Goal: Navigation & Orientation: Find specific page/section

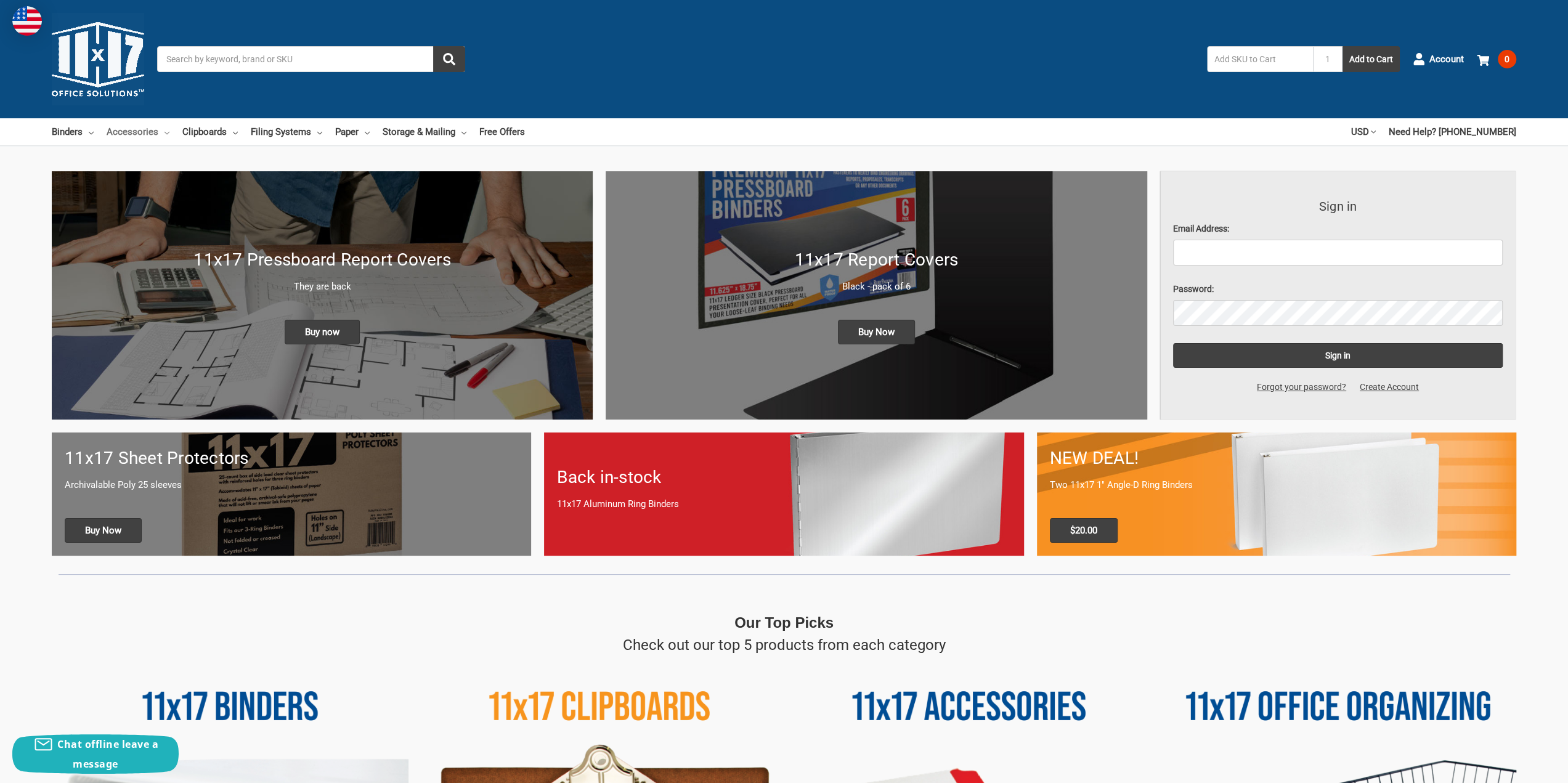
drag, startPoint x: 140, startPoint y: 129, endPoint x: 151, endPoint y: 132, distance: 11.4
click at [140, 129] on link "Accessories" at bounding box center [137, 131] width 63 height 27
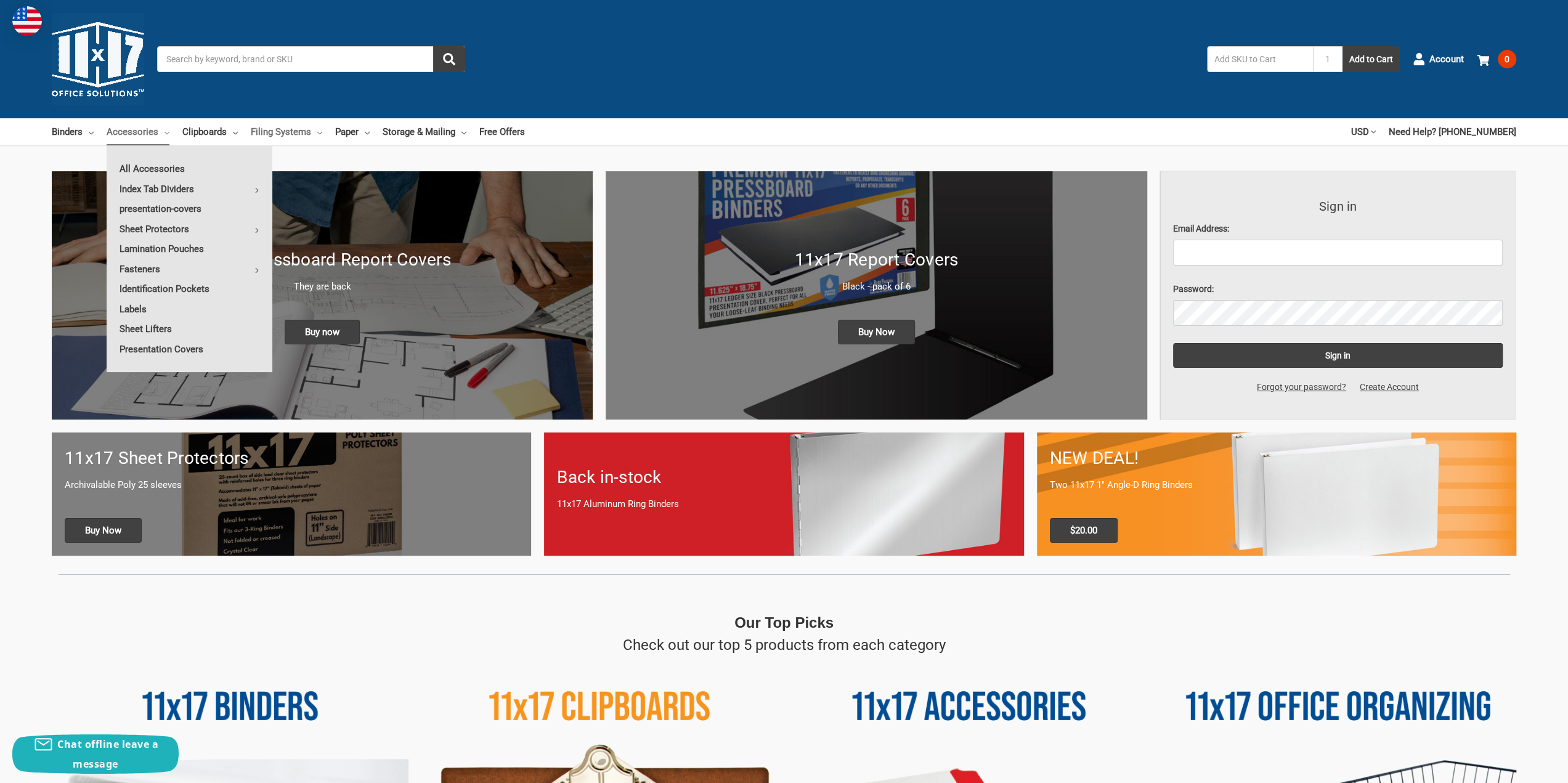
click at [292, 132] on link "Filing Systems" at bounding box center [286, 131] width 71 height 27
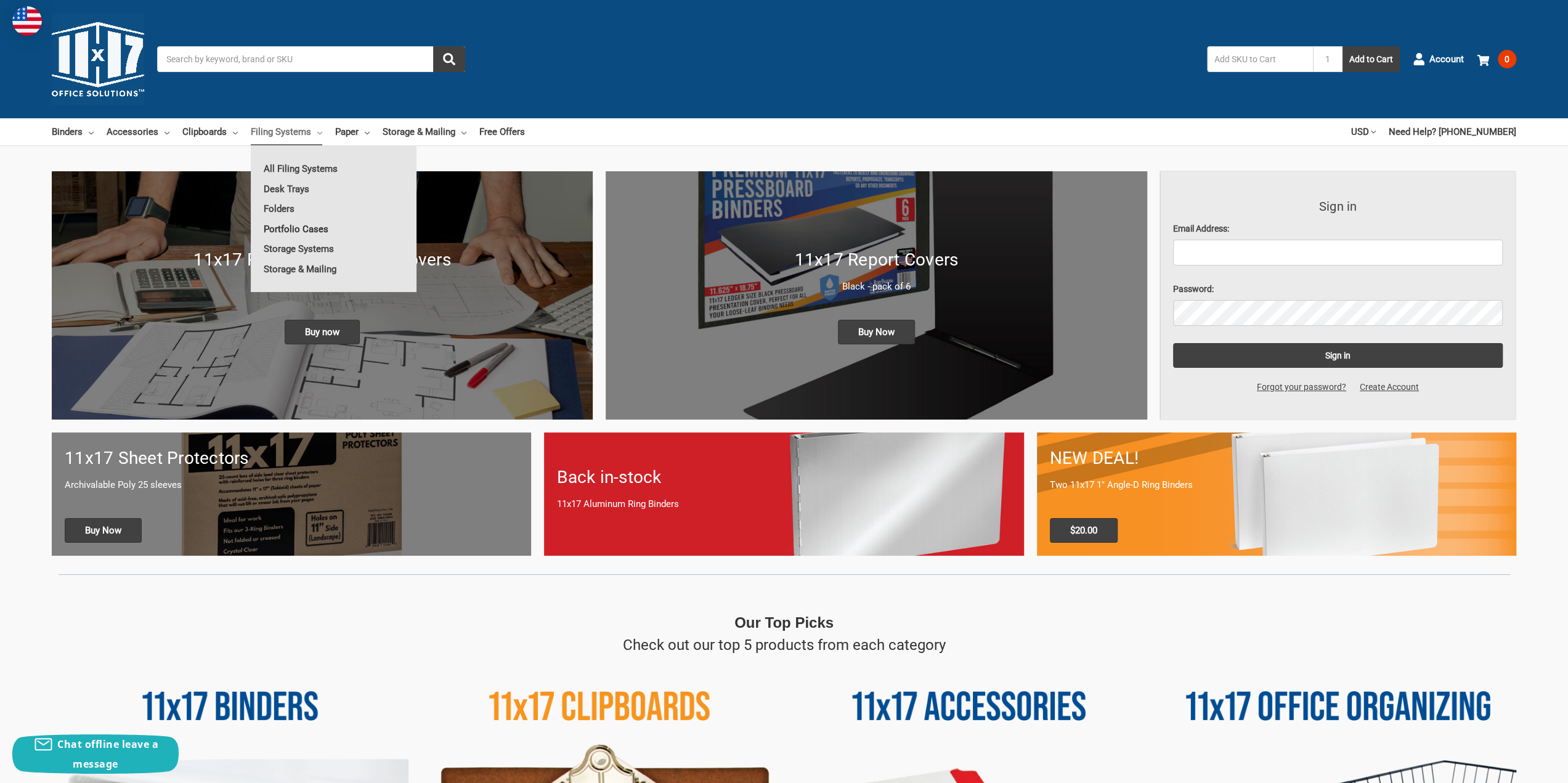
click at [313, 230] on link "Portfolio Cases" at bounding box center [334, 229] width 166 height 19
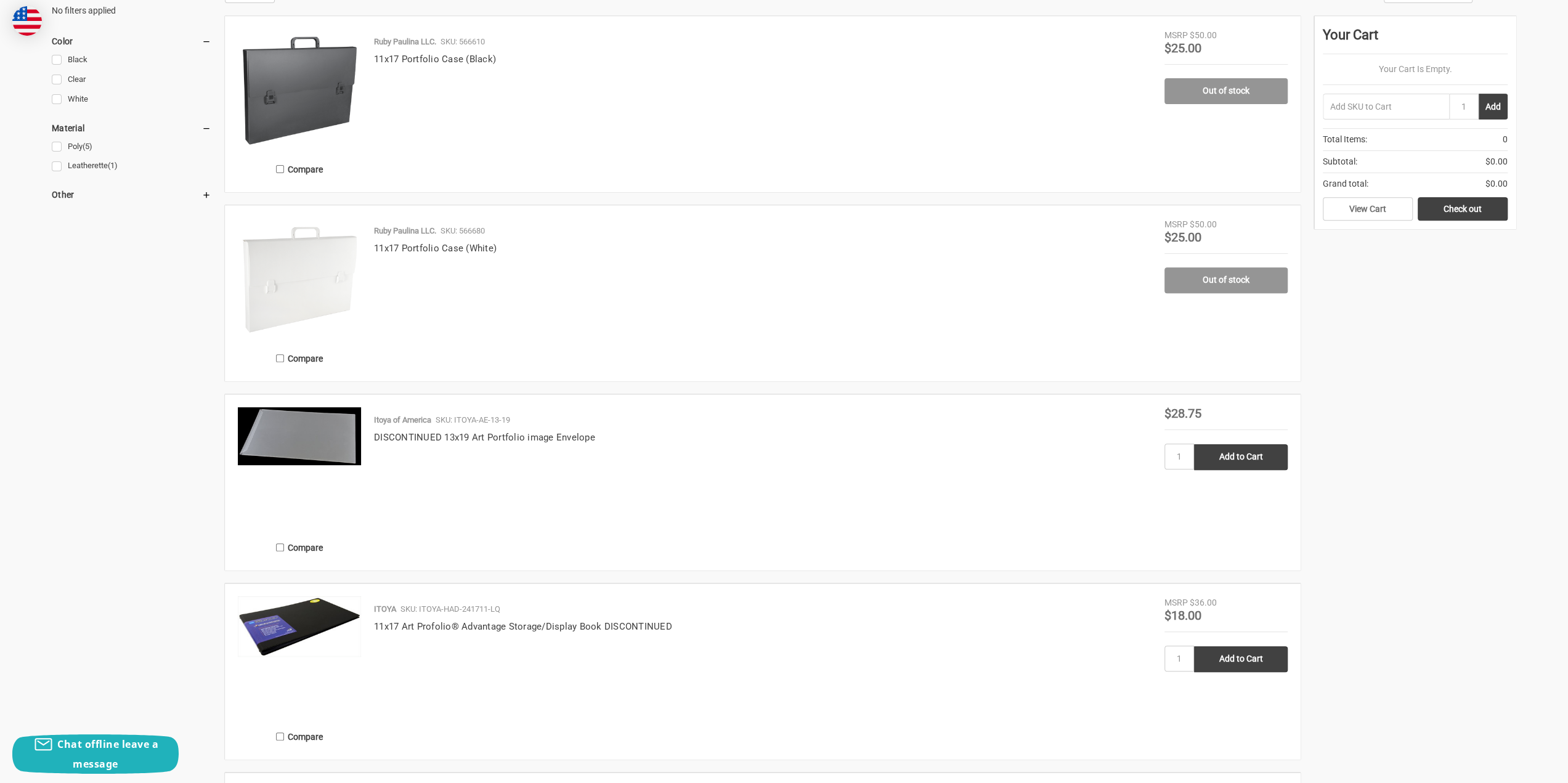
drag, startPoint x: 1538, startPoint y: 488, endPoint x: 1544, endPoint y: 569, distance: 81.2
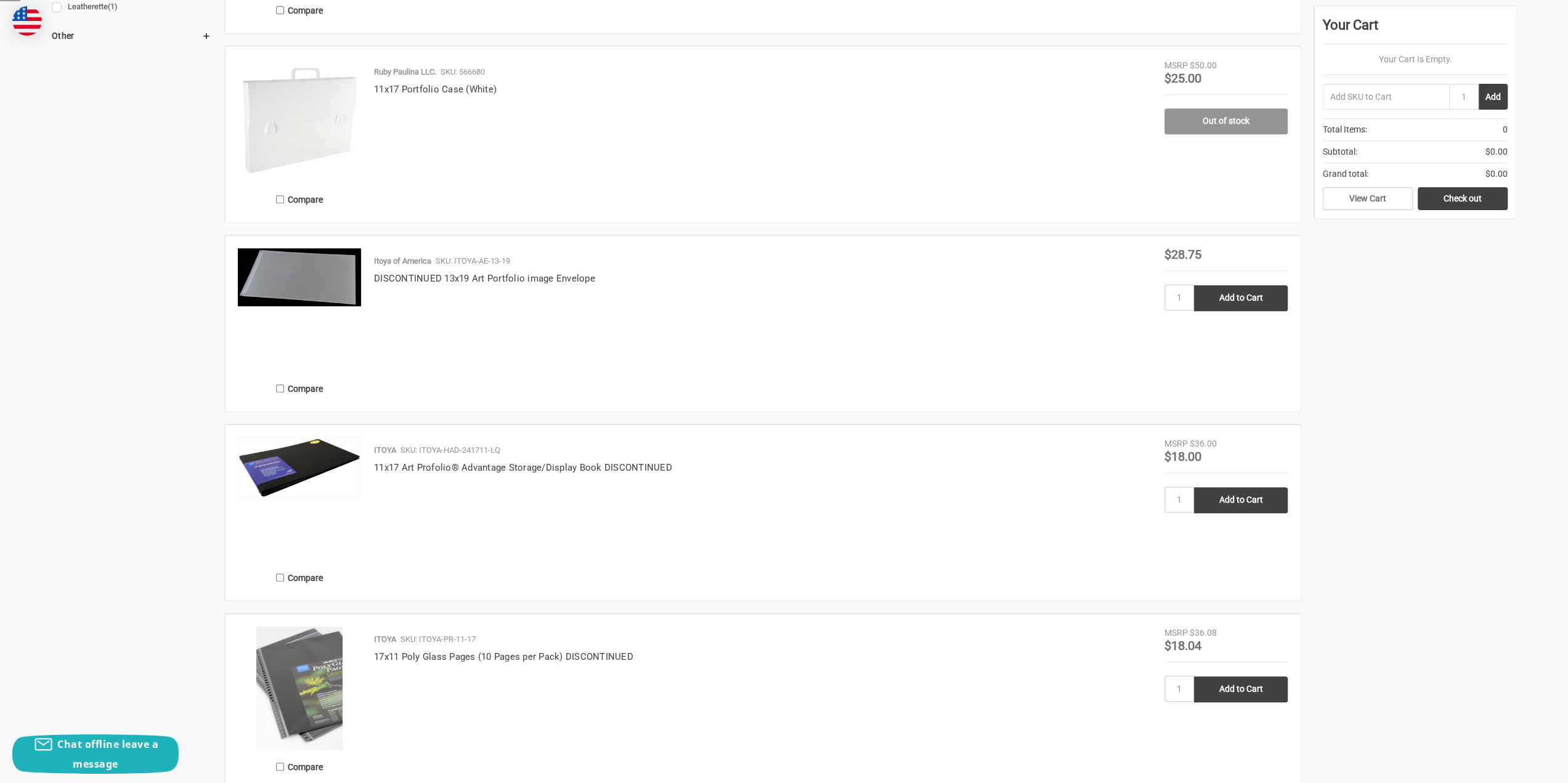
drag, startPoint x: 1514, startPoint y: 484, endPoint x: 1519, endPoint y: 558, distance: 74.2
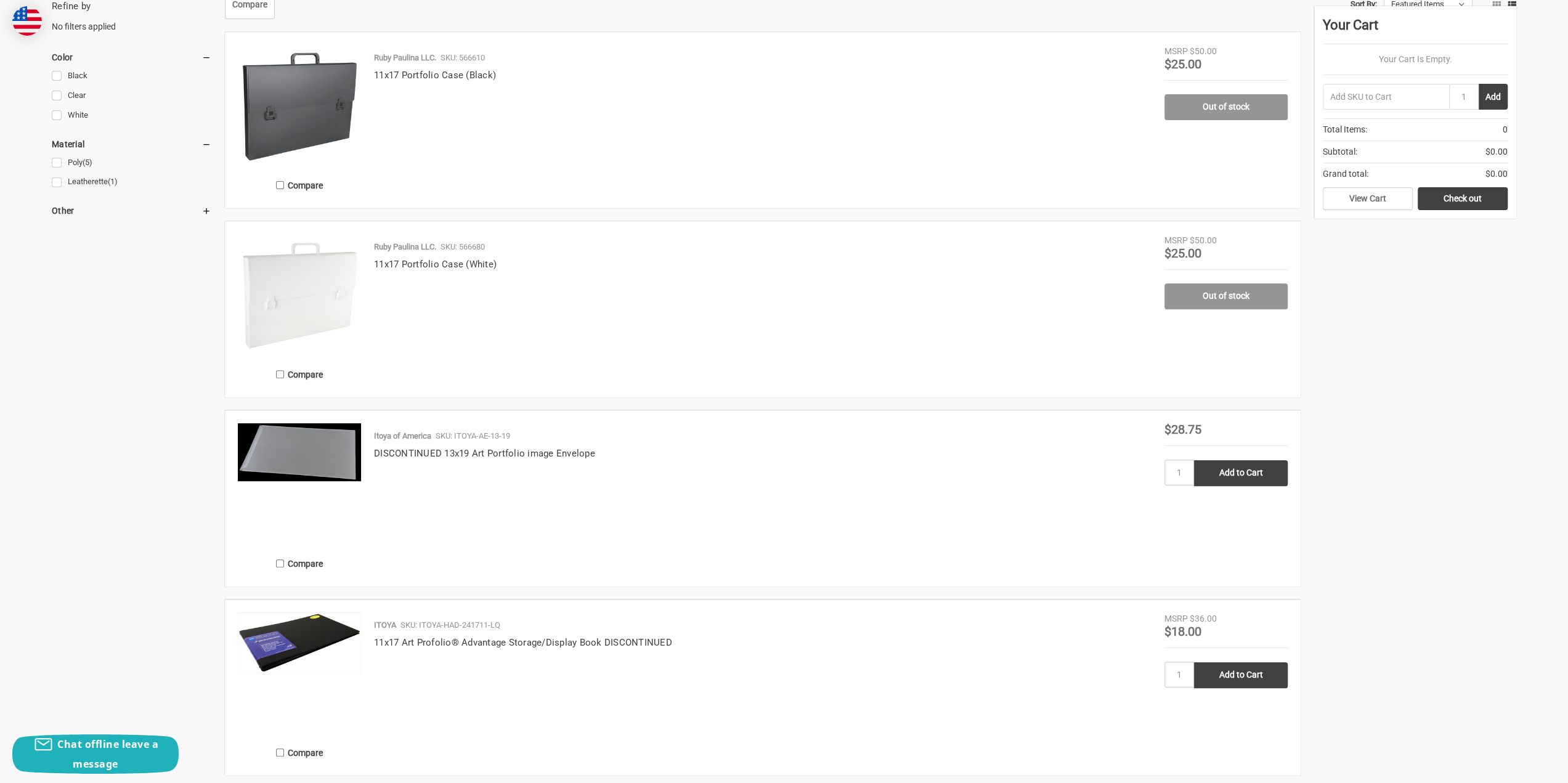
scroll to position [149, 0]
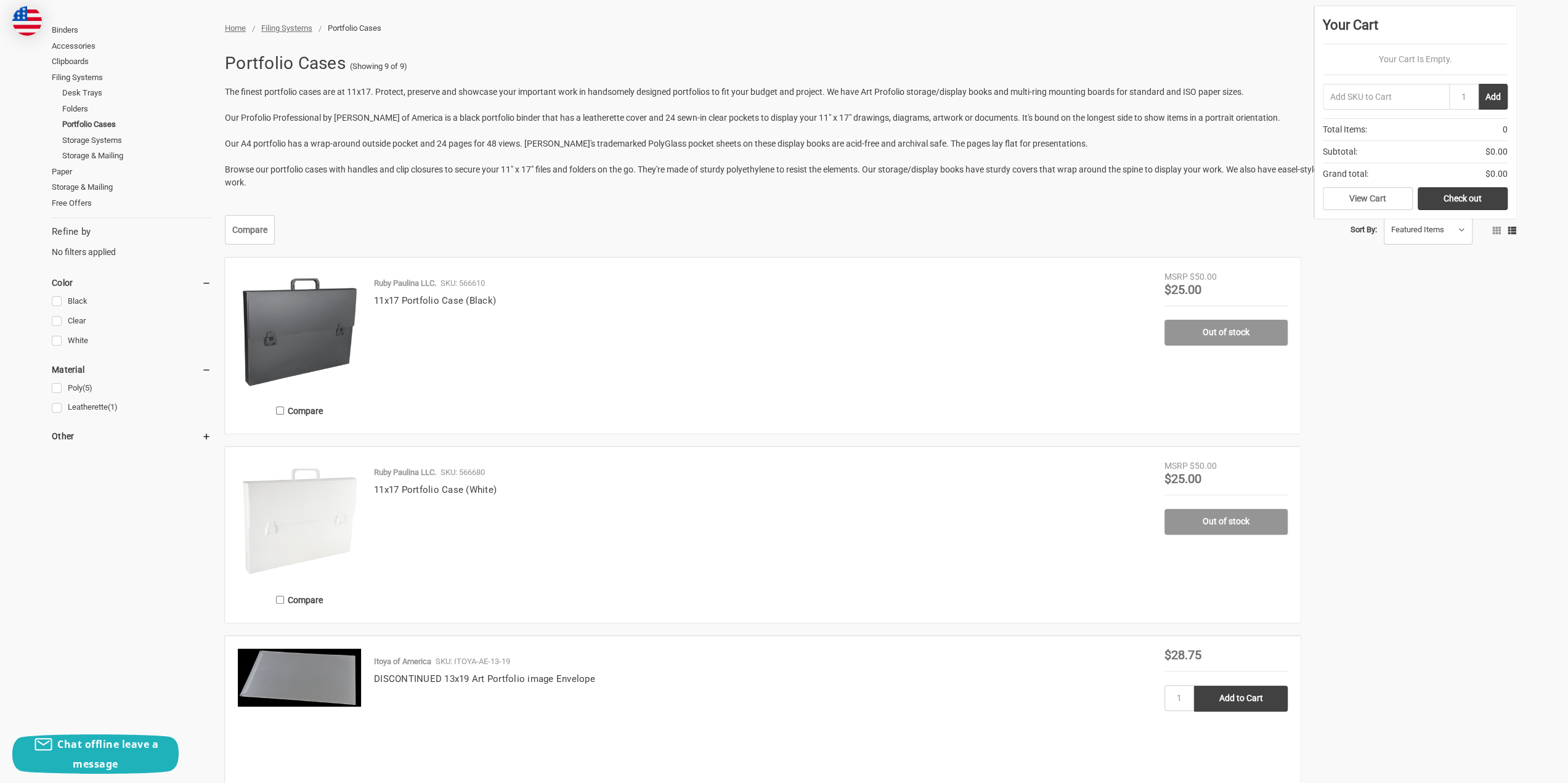
drag, startPoint x: 1513, startPoint y: 606, endPoint x: 1506, endPoint y: 449, distance: 157.2
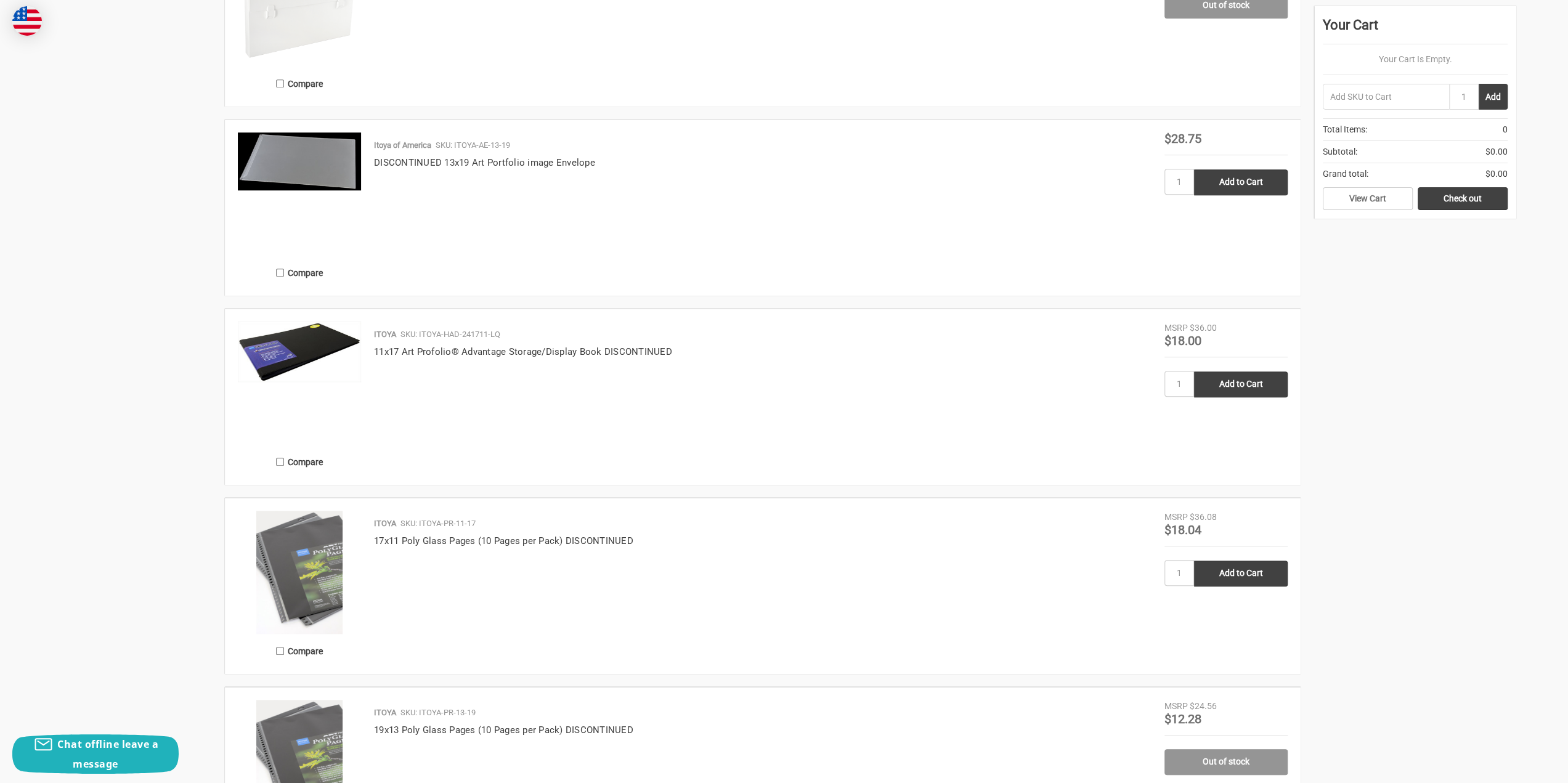
scroll to position [1794, 0]
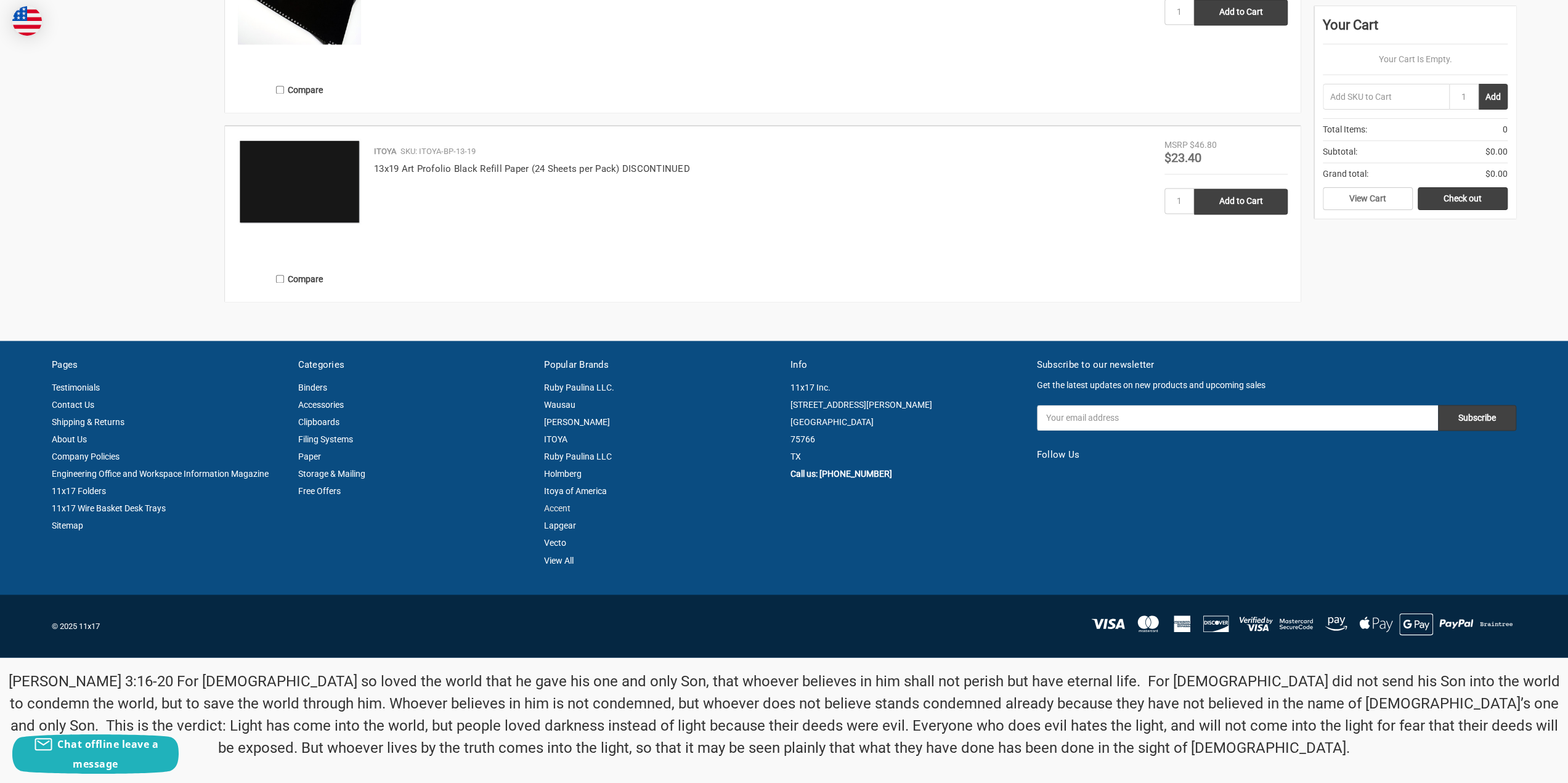
drag, startPoint x: 547, startPoint y: 364, endPoint x: 555, endPoint y: 505, distance: 141.2
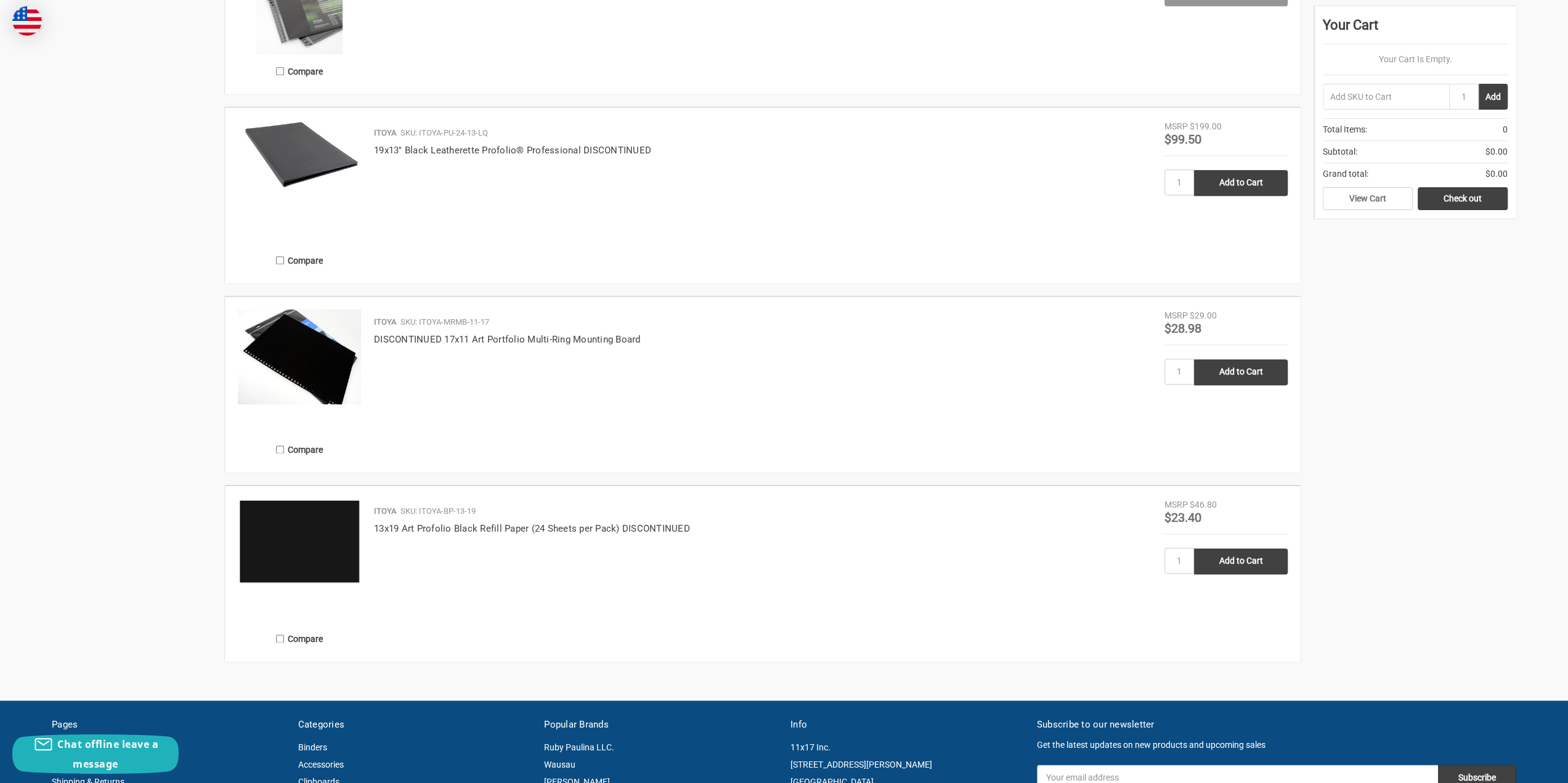
scroll to position [1386, 0]
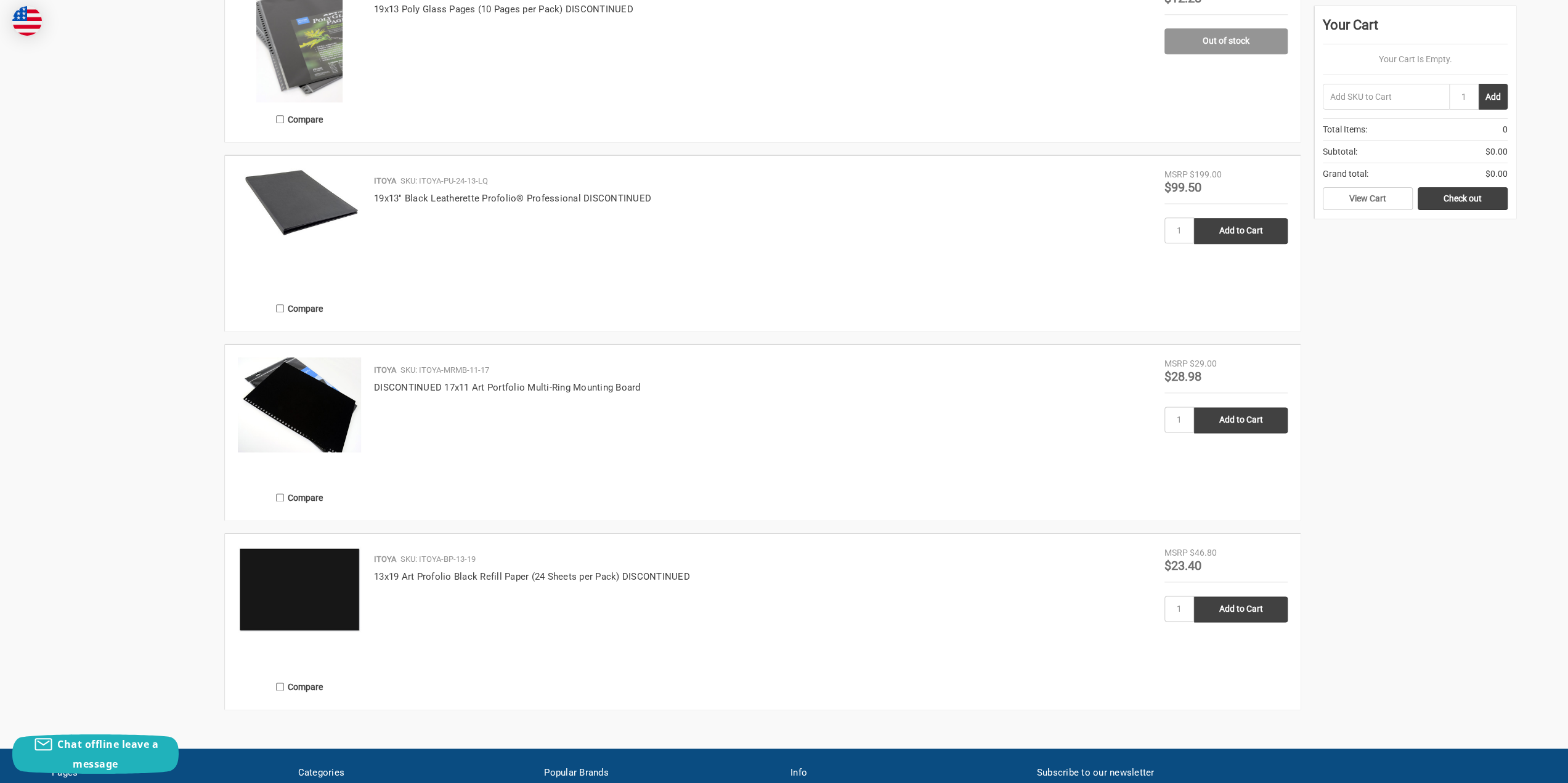
drag, startPoint x: 137, startPoint y: 220, endPoint x: 120, endPoint y: 107, distance: 114.3
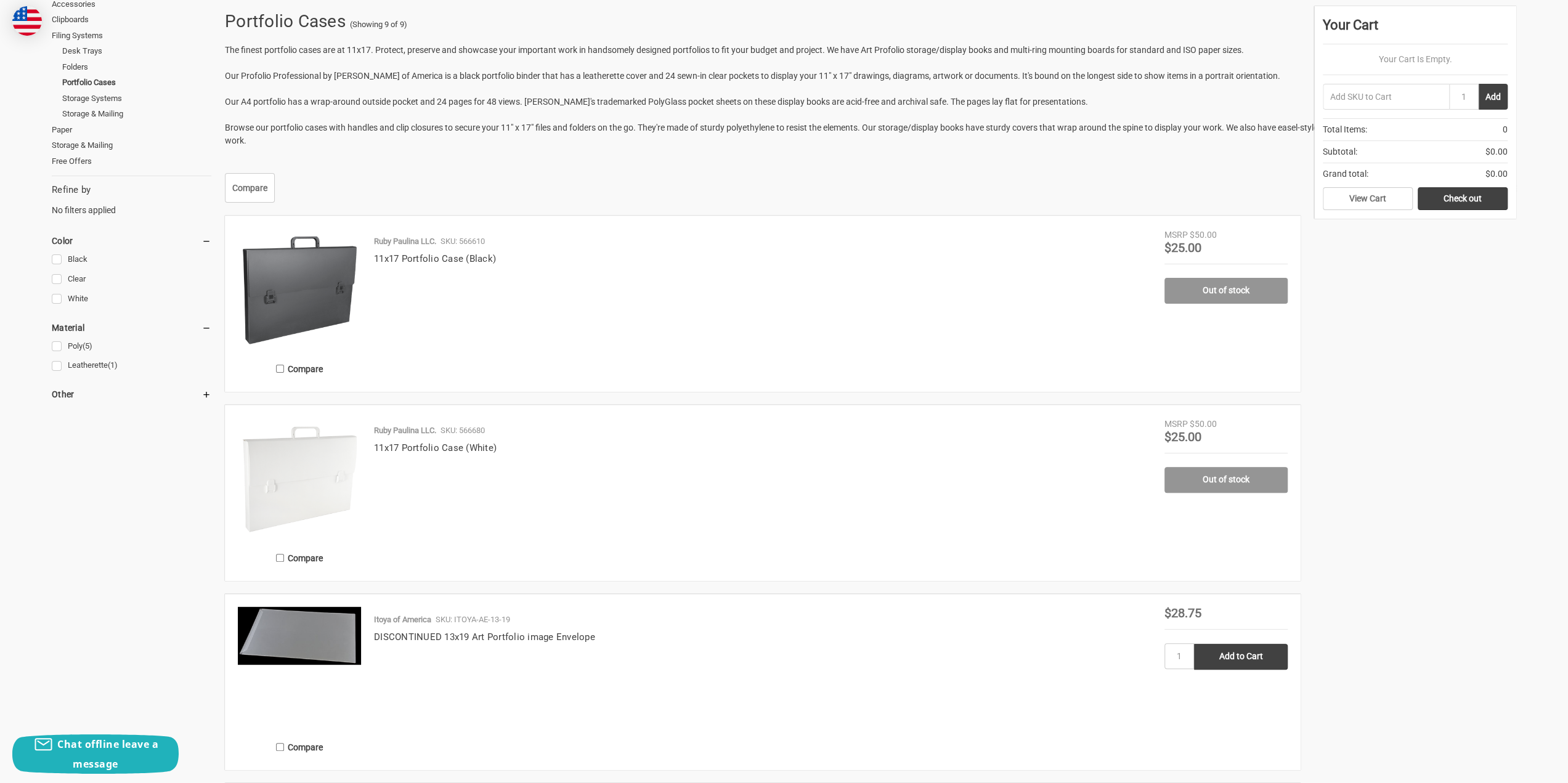
scroll to position [0, 0]
